Goal: Information Seeking & Learning: Learn about a topic

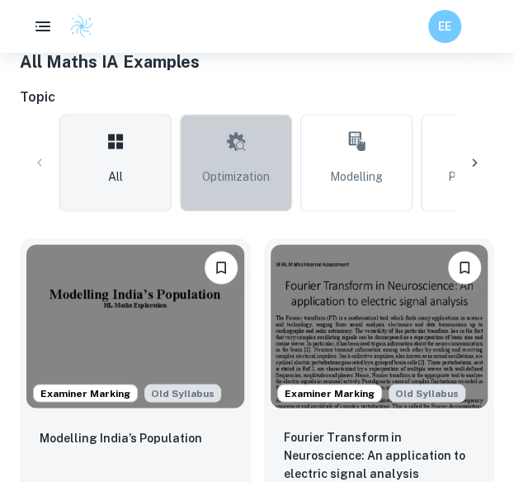
scroll to position [447, 0]
click at [229, 166] on link "Optimization" at bounding box center [236, 162] width 112 height 97
type input "Optimization"
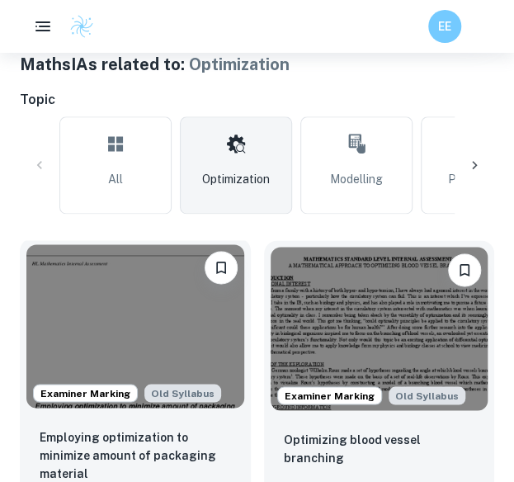
scroll to position [444, 0]
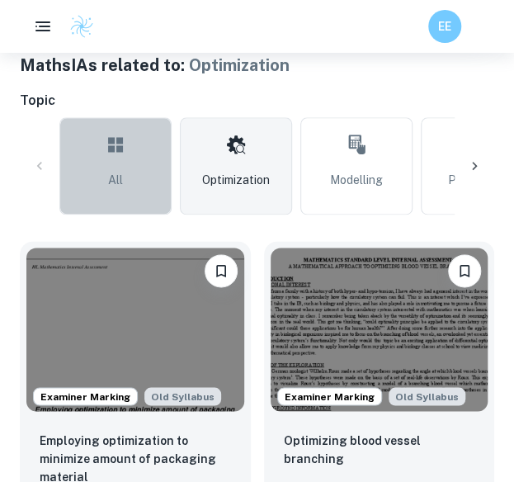
click at [144, 136] on link "All" at bounding box center [115, 165] width 112 height 97
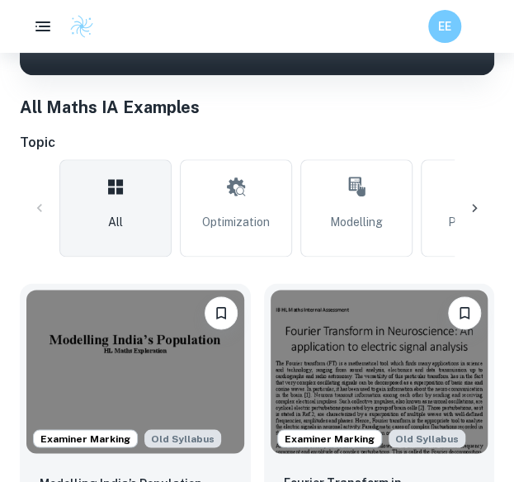
scroll to position [401, 0]
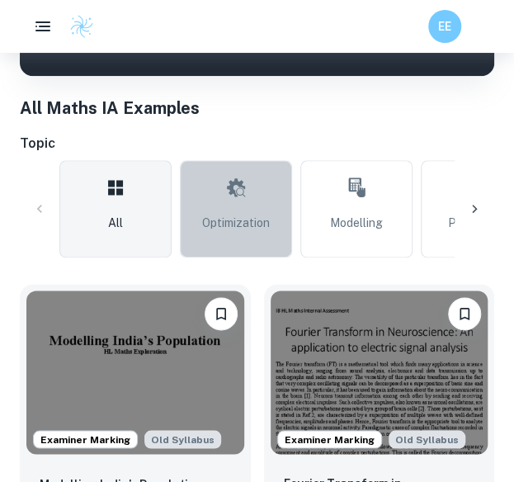
click at [251, 220] on span "Optimization" at bounding box center [236, 223] width 68 height 18
type input "Optimization"
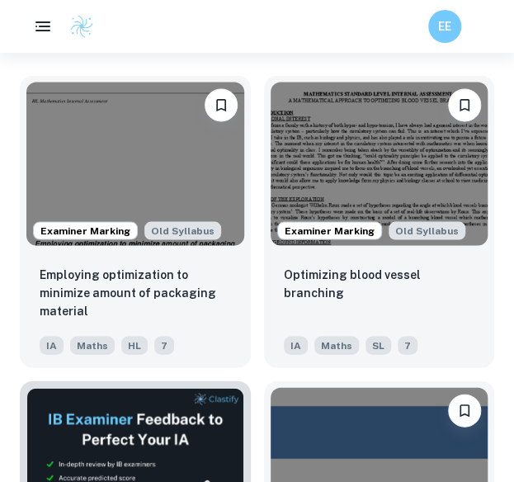
scroll to position [615, 0]
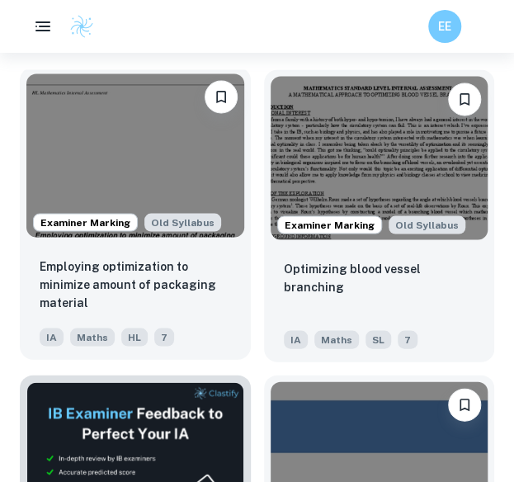
click at [129, 198] on img at bounding box center [135, 154] width 218 height 163
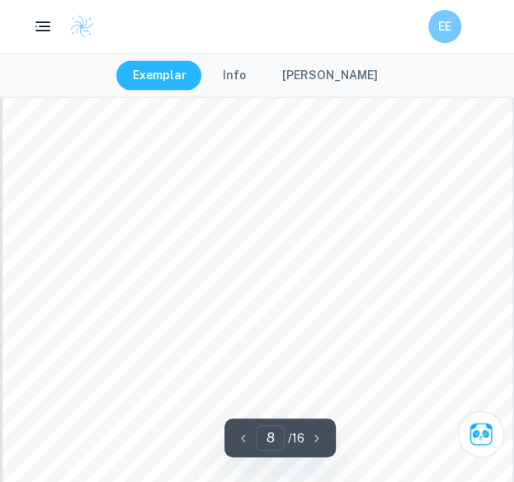
scroll to position [5330, 0]
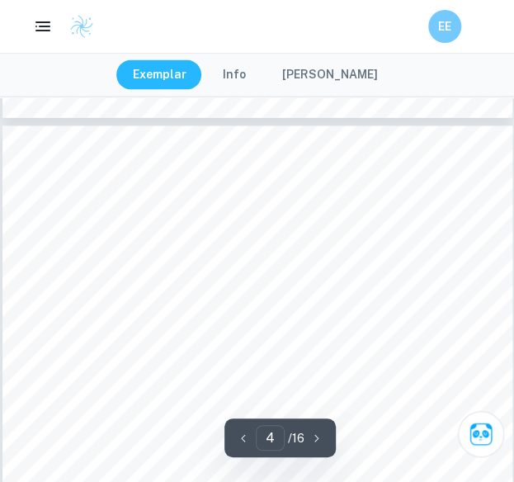
type input "3"
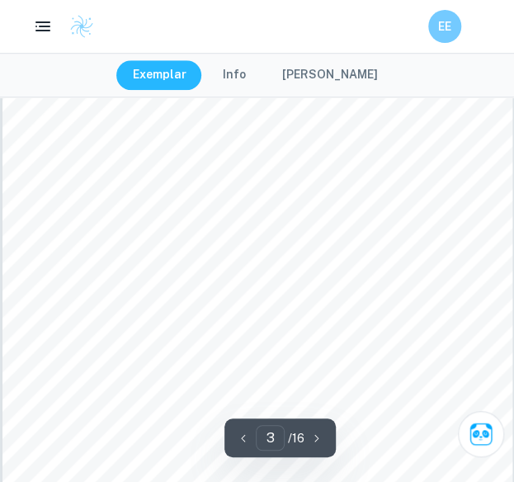
scroll to position [1850, 0]
